Goal: Task Accomplishment & Management: Manage account settings

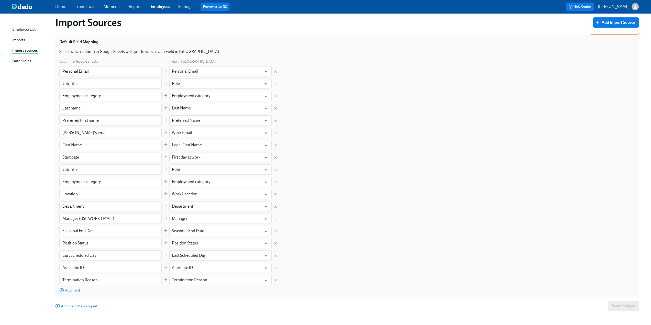
scroll to position [128, 0]
click at [87, 6] on link "Experiences" at bounding box center [84, 6] width 21 height 5
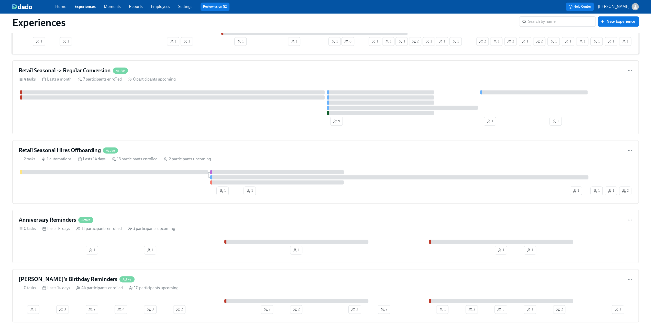
scroll to position [614, 0]
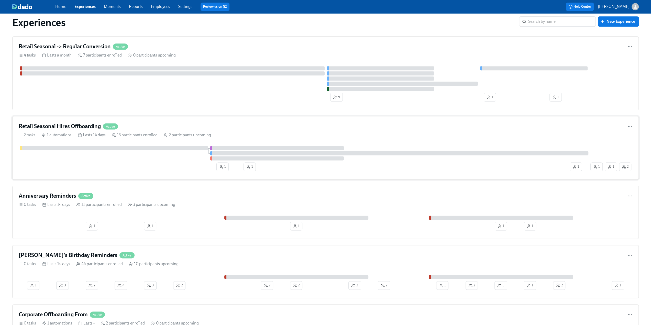
click at [41, 127] on h4 "Retail Seasonal Hires Offboarding" at bounding box center [60, 127] width 82 height 8
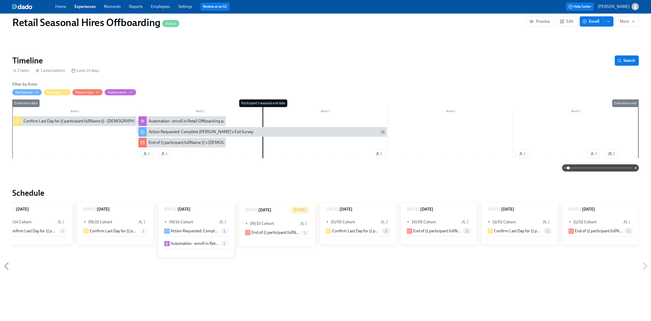
scroll to position [51, 0]
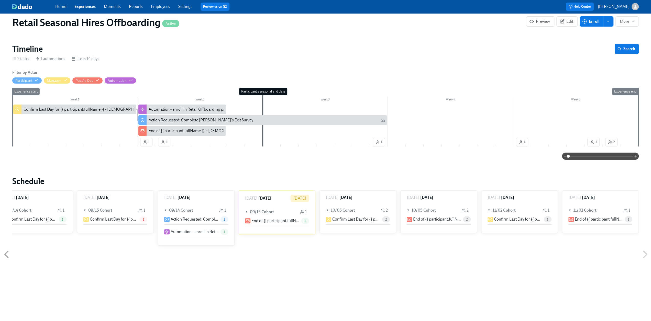
click at [75, 7] on link "Experiences" at bounding box center [84, 6] width 21 height 5
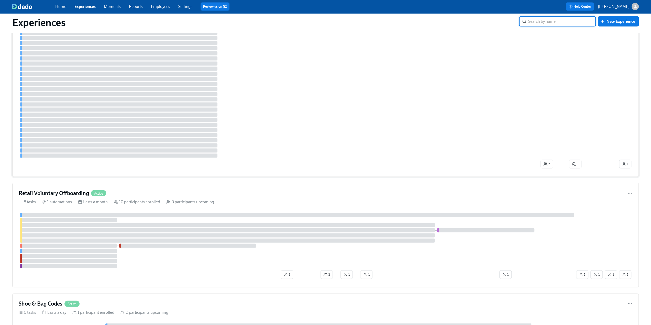
scroll to position [1049, 0]
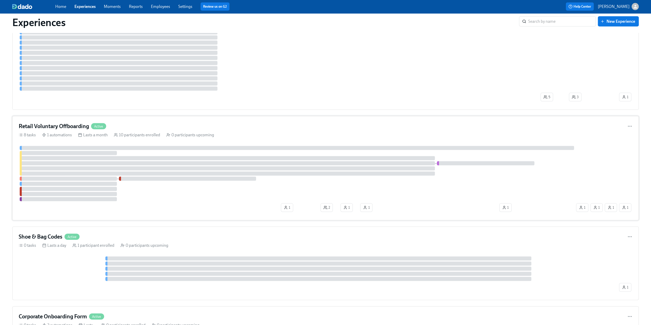
click at [60, 125] on h4 "Retail Voluntary Offboarding" at bounding box center [54, 127] width 70 height 8
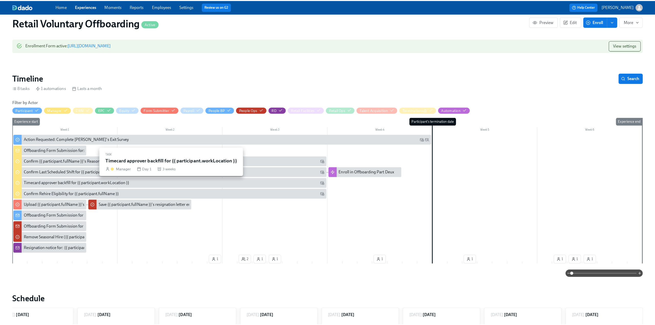
scroll to position [51, 0]
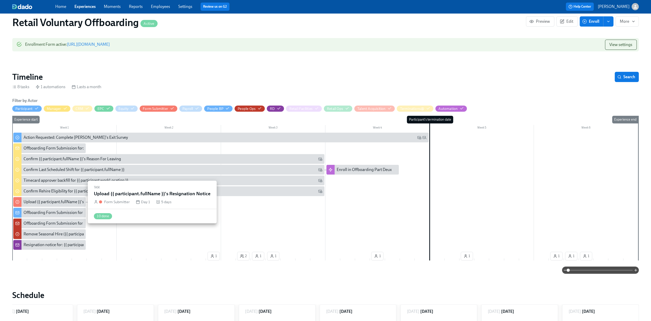
click at [37, 203] on div "Upload {{ participant.fullName }}'s Resignation Notice" at bounding box center [71, 202] width 94 height 6
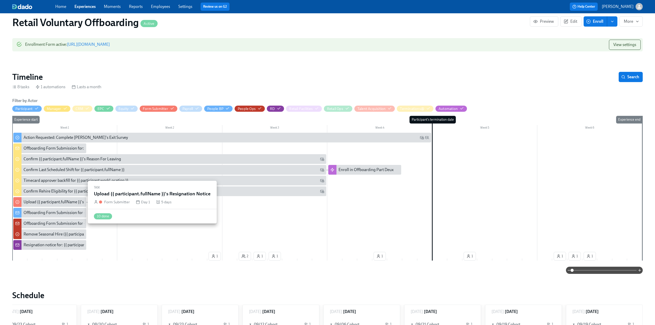
scroll to position [0, 744]
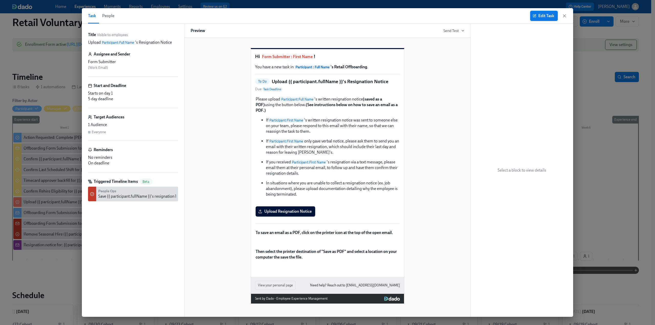
click at [541, 16] on span "Edit Task" at bounding box center [544, 15] width 20 height 5
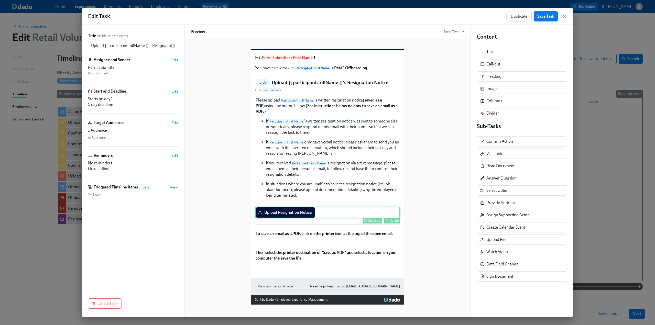
click at [297, 218] on div "Upload Resignation Notice Duplicate Delete" at bounding box center [327, 212] width 145 height 11
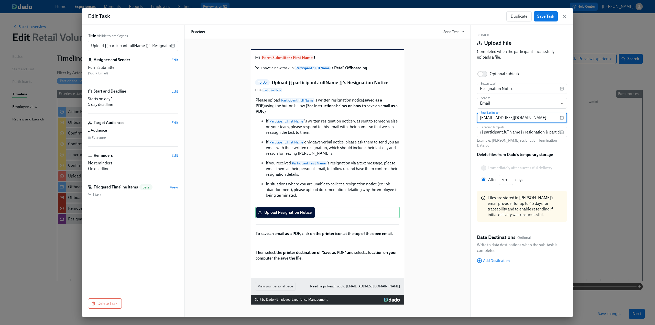
drag, startPoint x: 532, startPoint y: 116, endPoint x: 464, endPoint y: 119, distance: 68.9
click at [464, 119] on div "Title Visible to employees Upload {{ participant.fullName }}'s Resignation Noti…" at bounding box center [327, 171] width 491 height 292
paste input "retail-resignation"
type input "[EMAIL_ADDRESS][DOMAIN_NAME]"
click at [489, 23] on div "Edit Task Duplicate Save Task" at bounding box center [327, 16] width 491 height 17
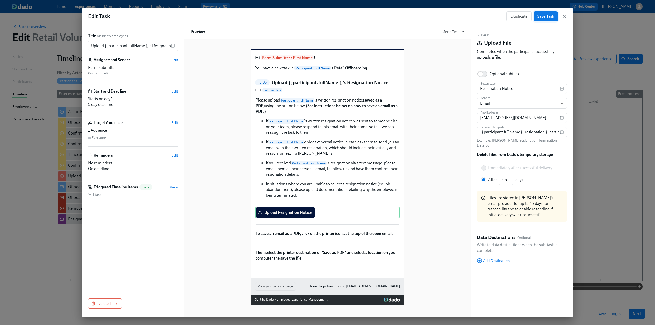
click at [545, 14] on button "Save Task" at bounding box center [546, 16] width 24 height 10
click at [484, 33] on div "Back Upload File Completed when the participant successfully uploads a file." at bounding box center [522, 47] width 90 height 29
click at [484, 35] on button "Back" at bounding box center [483, 35] width 12 height 4
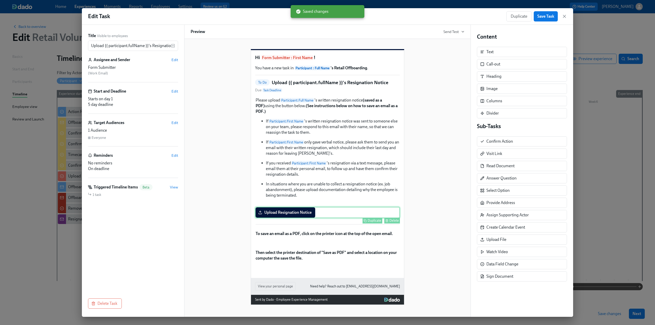
click at [297, 218] on div "Upload Resignation Notice Duplicate Delete" at bounding box center [327, 212] width 145 height 11
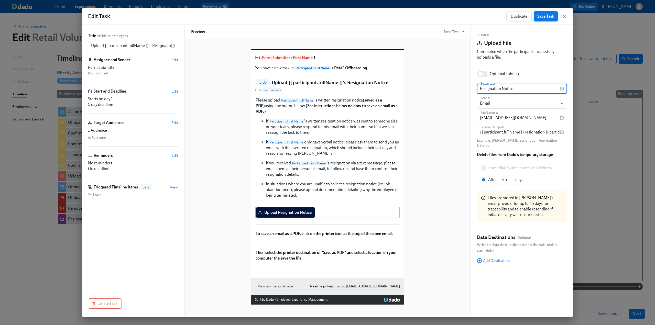
click at [546, 15] on span "Save Task" at bounding box center [545, 16] width 17 height 5
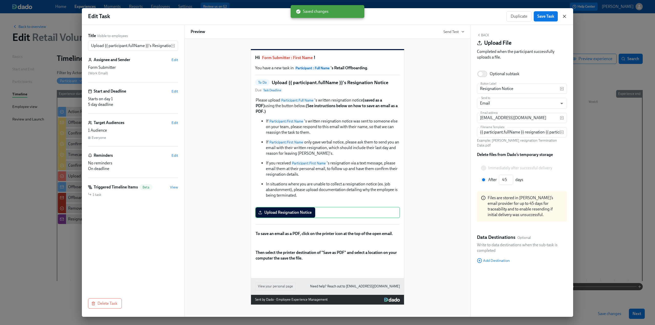
click at [563, 15] on icon "button" at bounding box center [564, 16] width 5 height 5
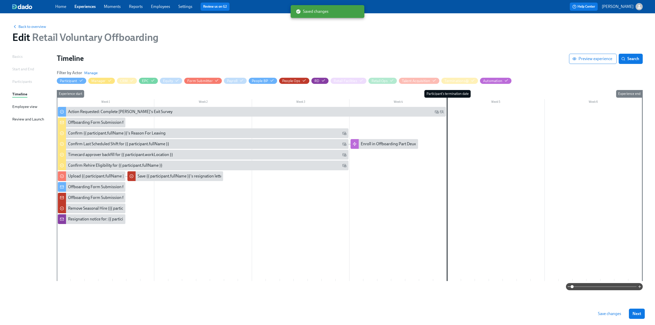
click at [605, 312] on span "Save changes" at bounding box center [609, 313] width 23 height 5
click at [86, 5] on link "Experiences" at bounding box center [84, 6] width 21 height 5
